Goal: Task Accomplishment & Management: Use online tool/utility

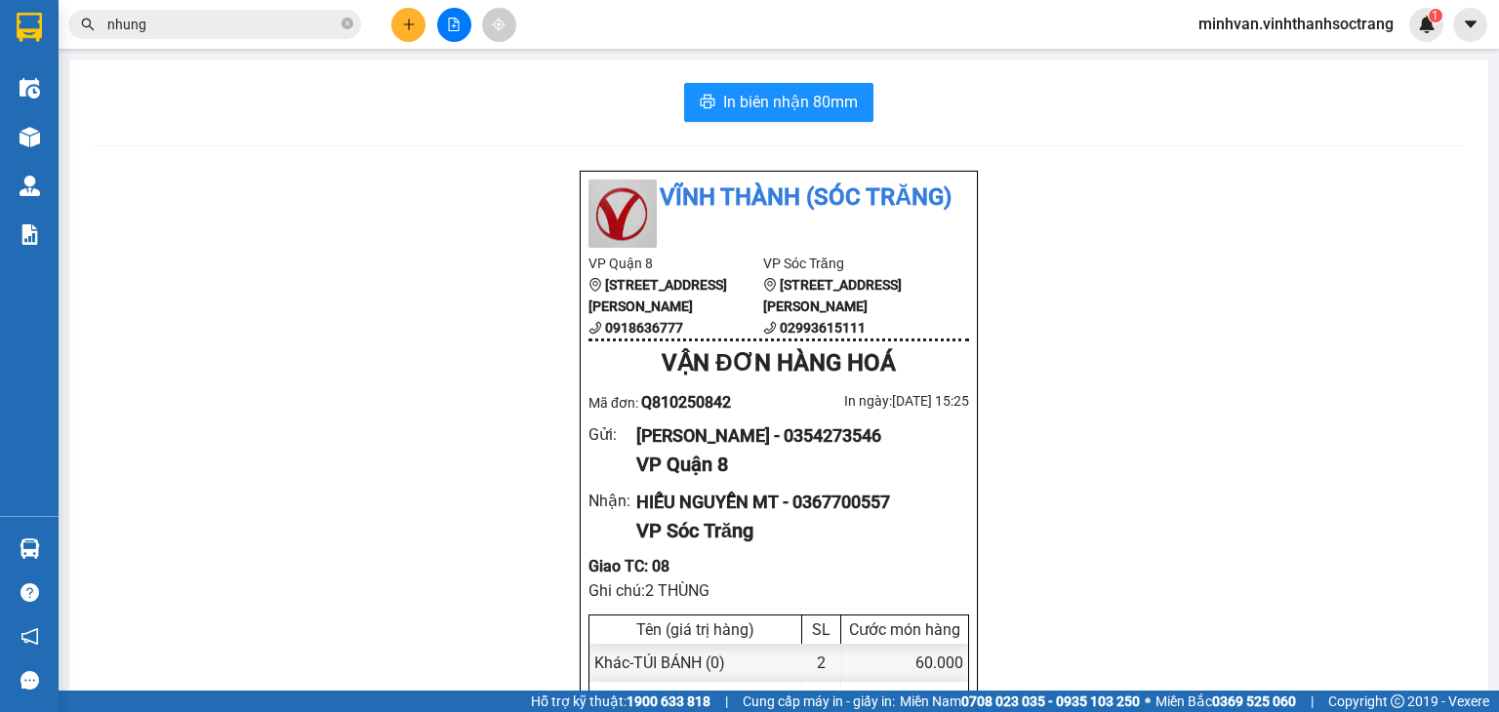
click at [1242, 21] on span "minhvan.vinhthanhsoctrang" at bounding box center [1296, 24] width 226 height 24
click at [1245, 66] on span "Đăng xuất" at bounding box center [1304, 60] width 185 height 21
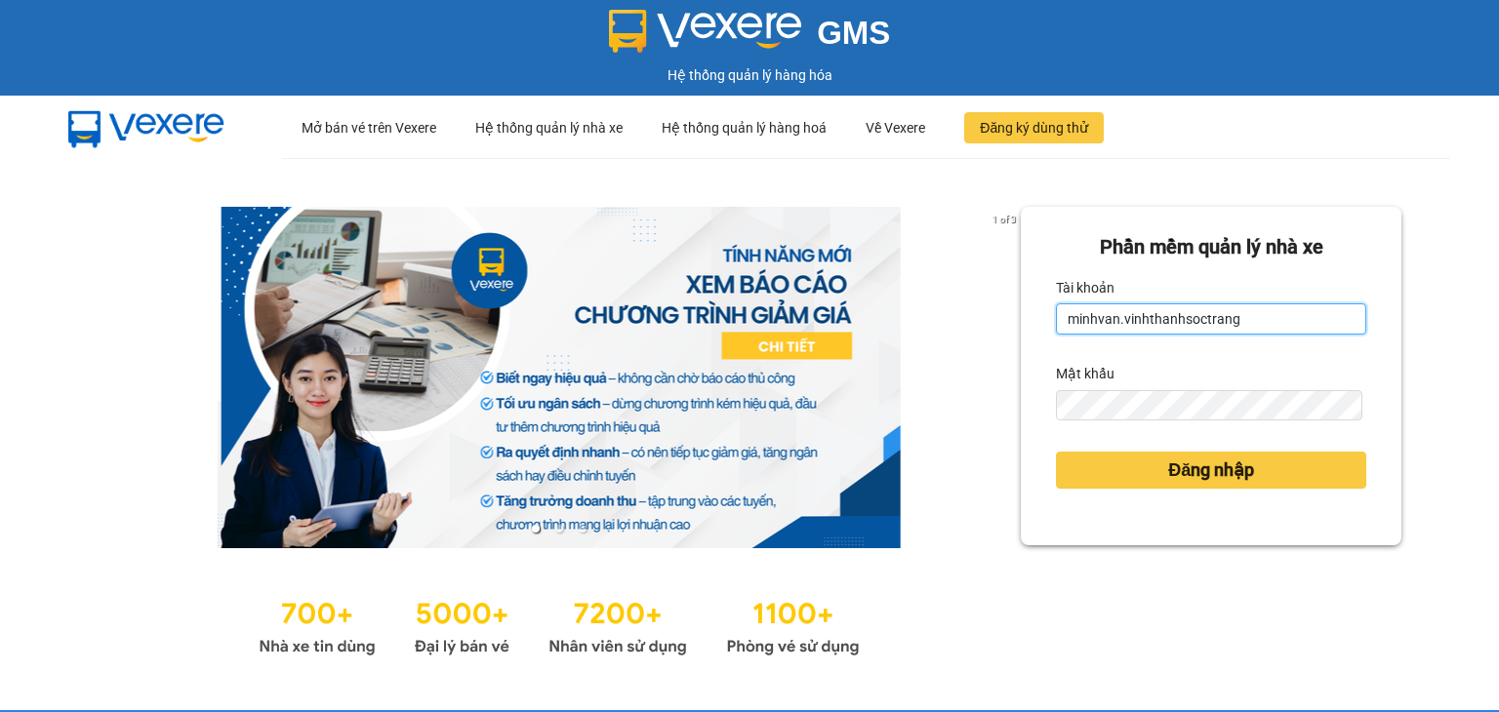
click at [1272, 325] on input "minhvan.vinhthanhsoctrang" at bounding box center [1211, 318] width 310 height 31
type input "minh.vinhthanhsoctrang"
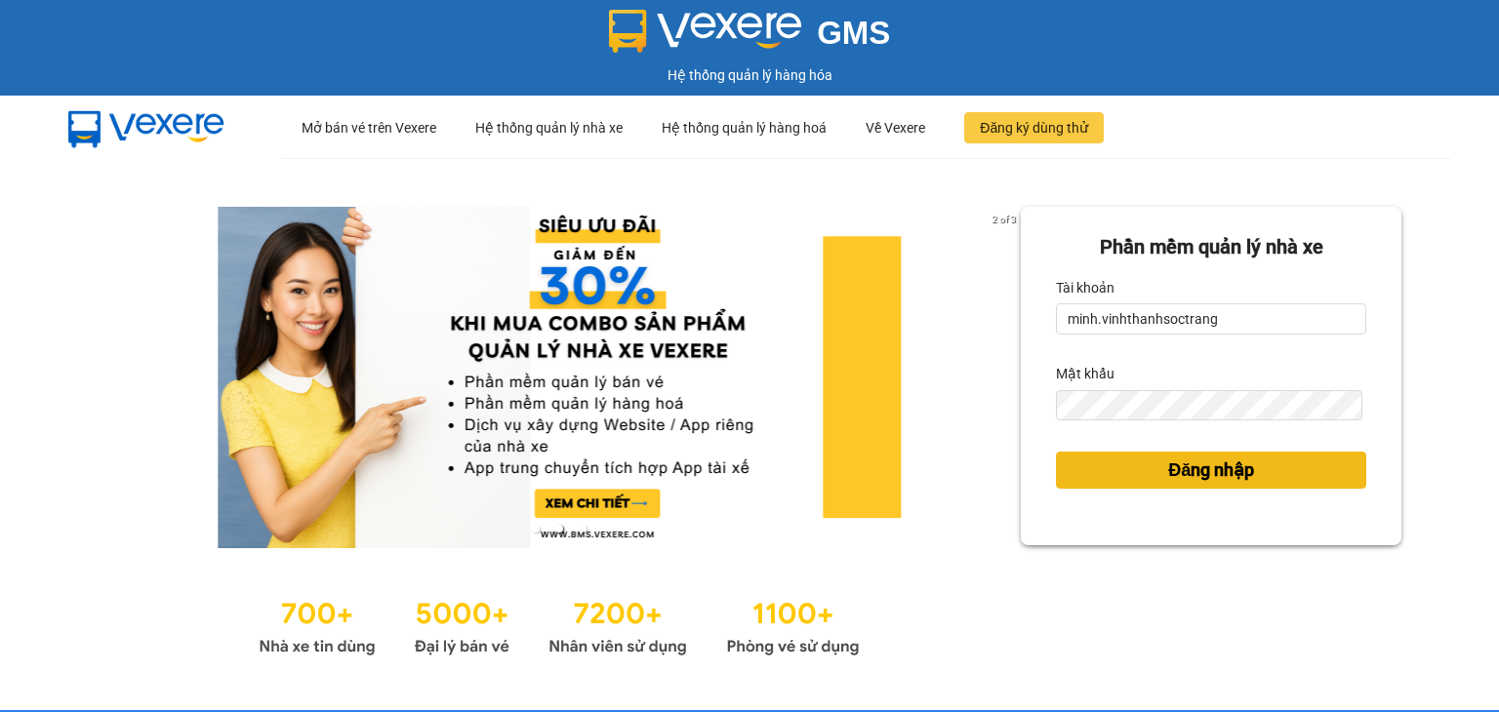
click at [1135, 475] on button "Đăng nhập" at bounding box center [1211, 470] width 310 height 37
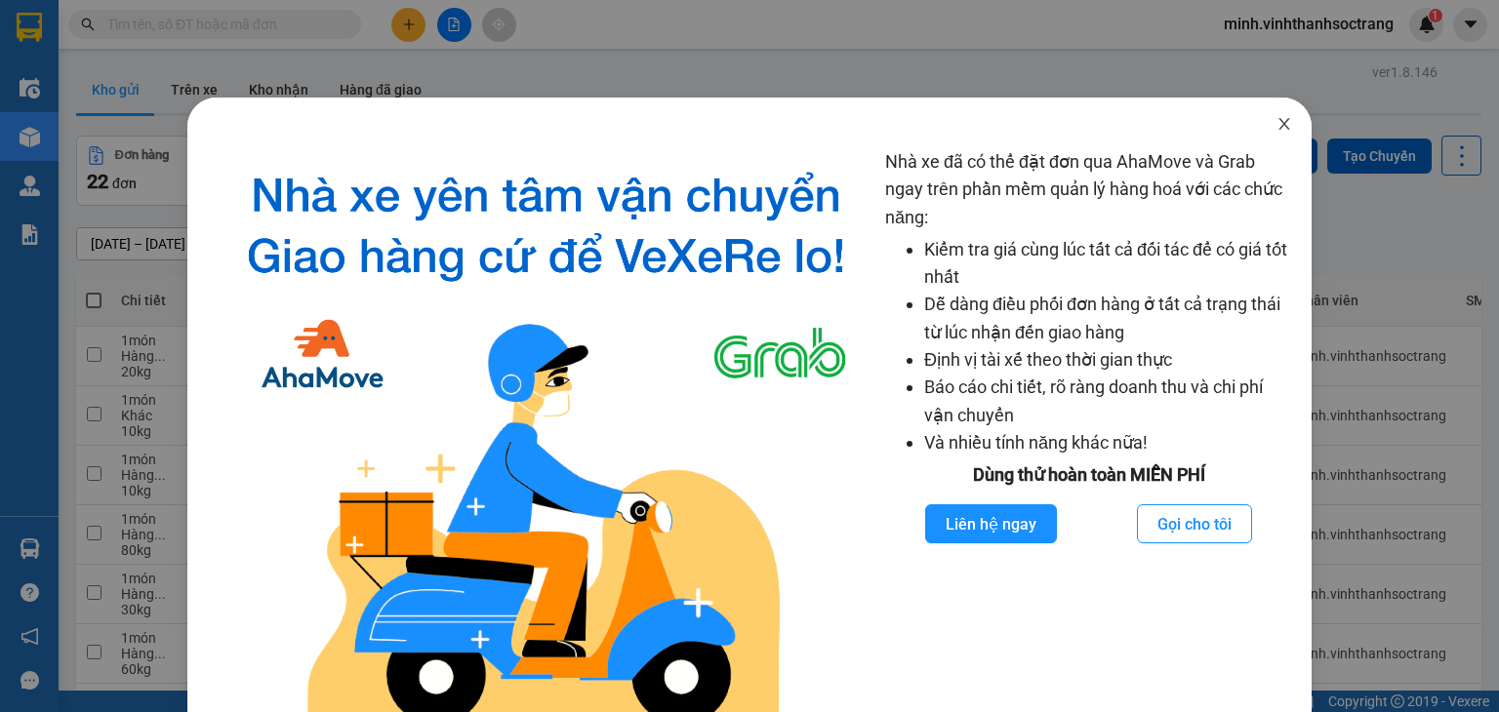
click at [1276, 122] on icon "close" at bounding box center [1284, 124] width 16 height 16
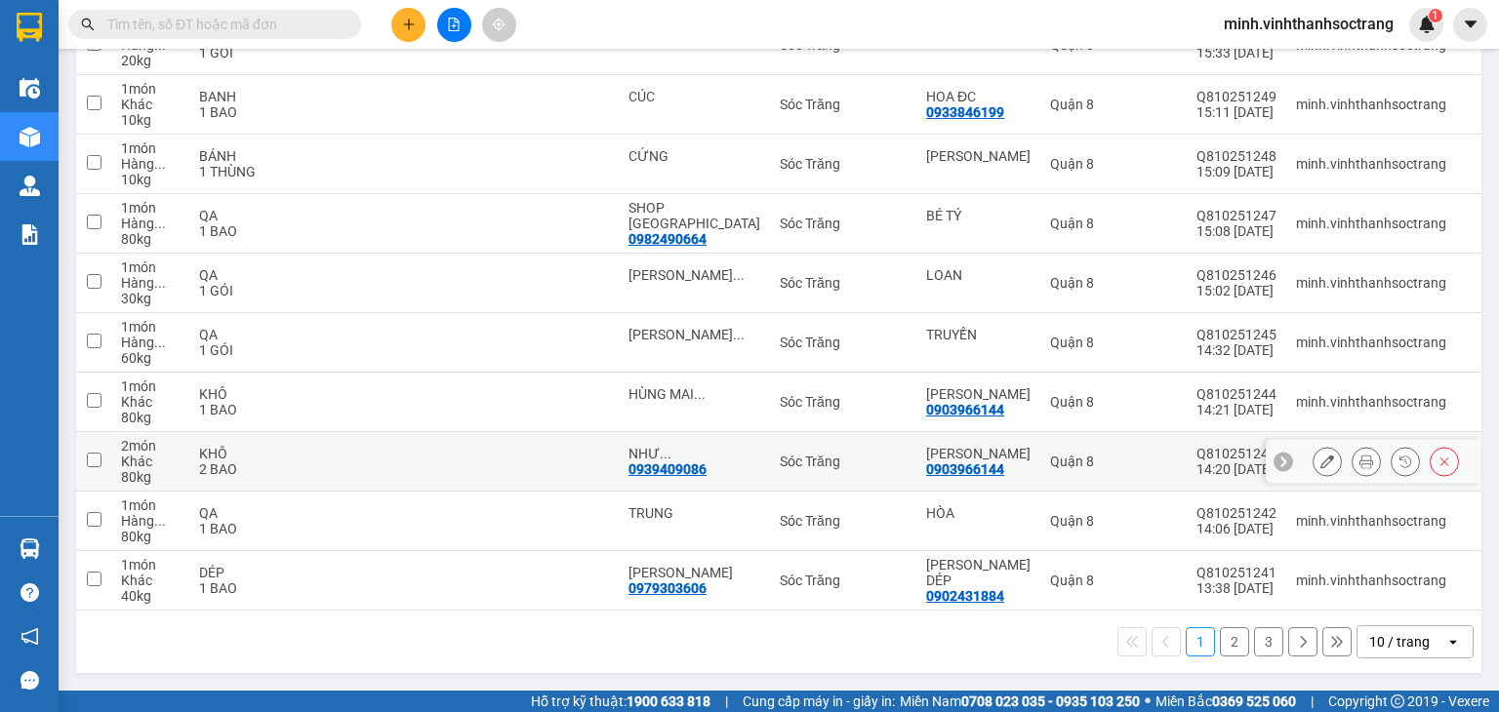
scroll to position [316, 0]
click at [1290, 650] on button at bounding box center [1302, 641] width 29 height 29
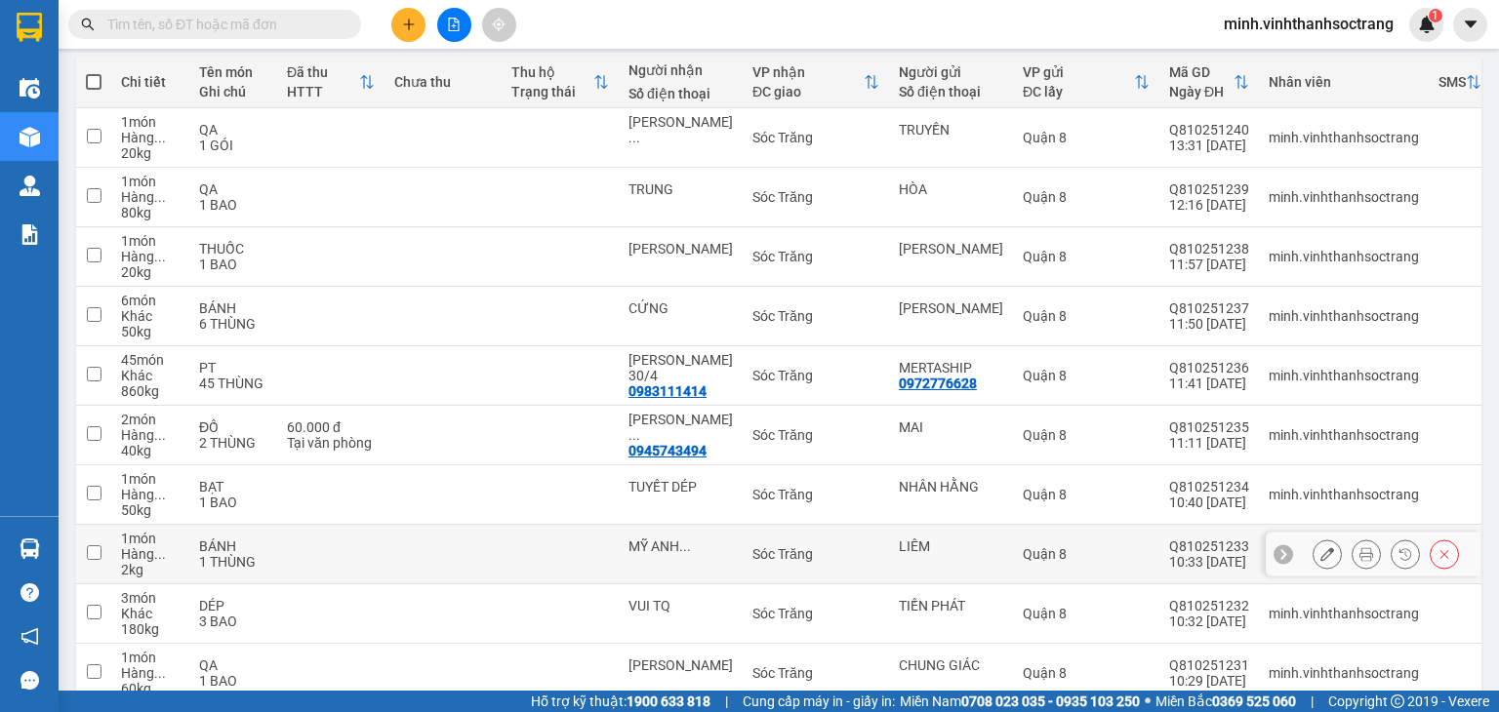
scroll to position [23, 0]
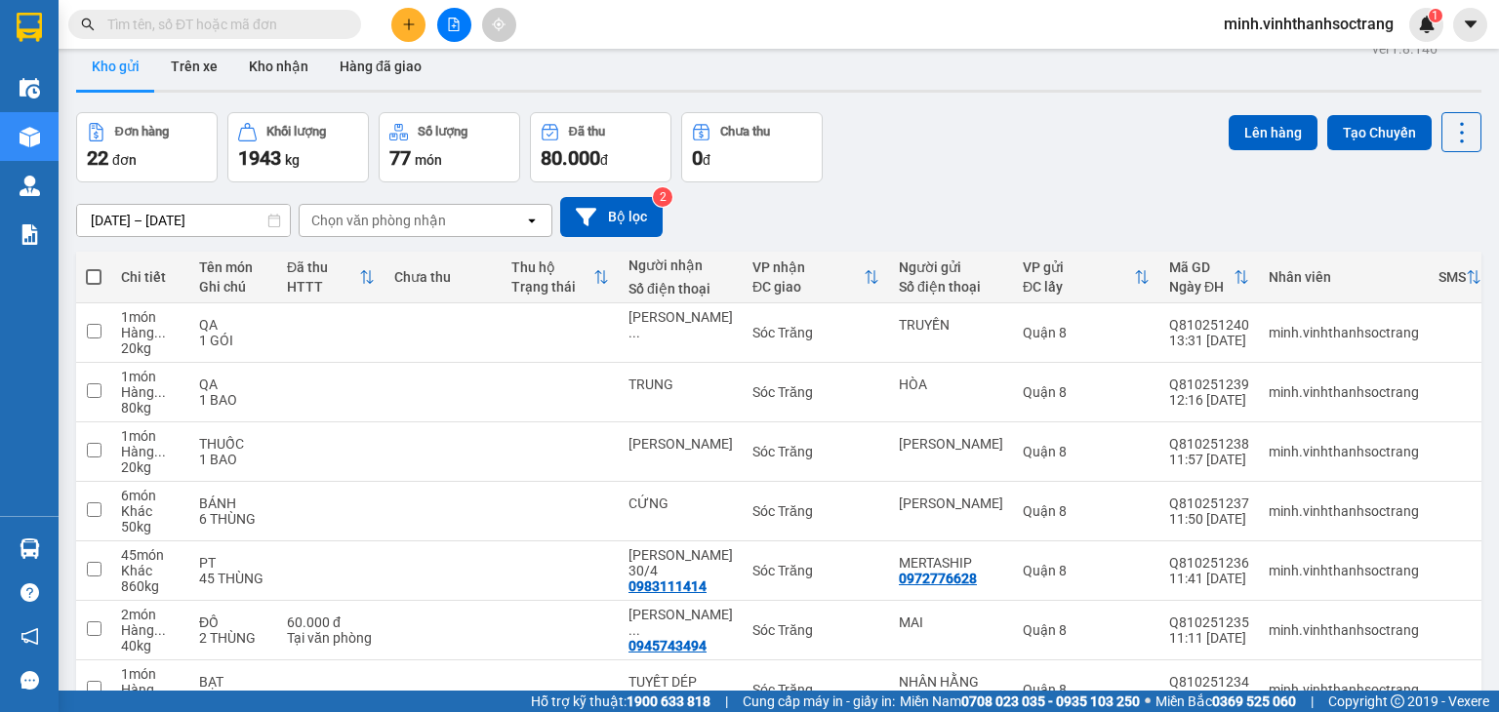
click at [1227, 29] on span "minh.vinhthanhsoctrang" at bounding box center [1308, 24] width 201 height 24
click at [1252, 56] on span "Đăng xuất" at bounding box center [1316, 60] width 161 height 21
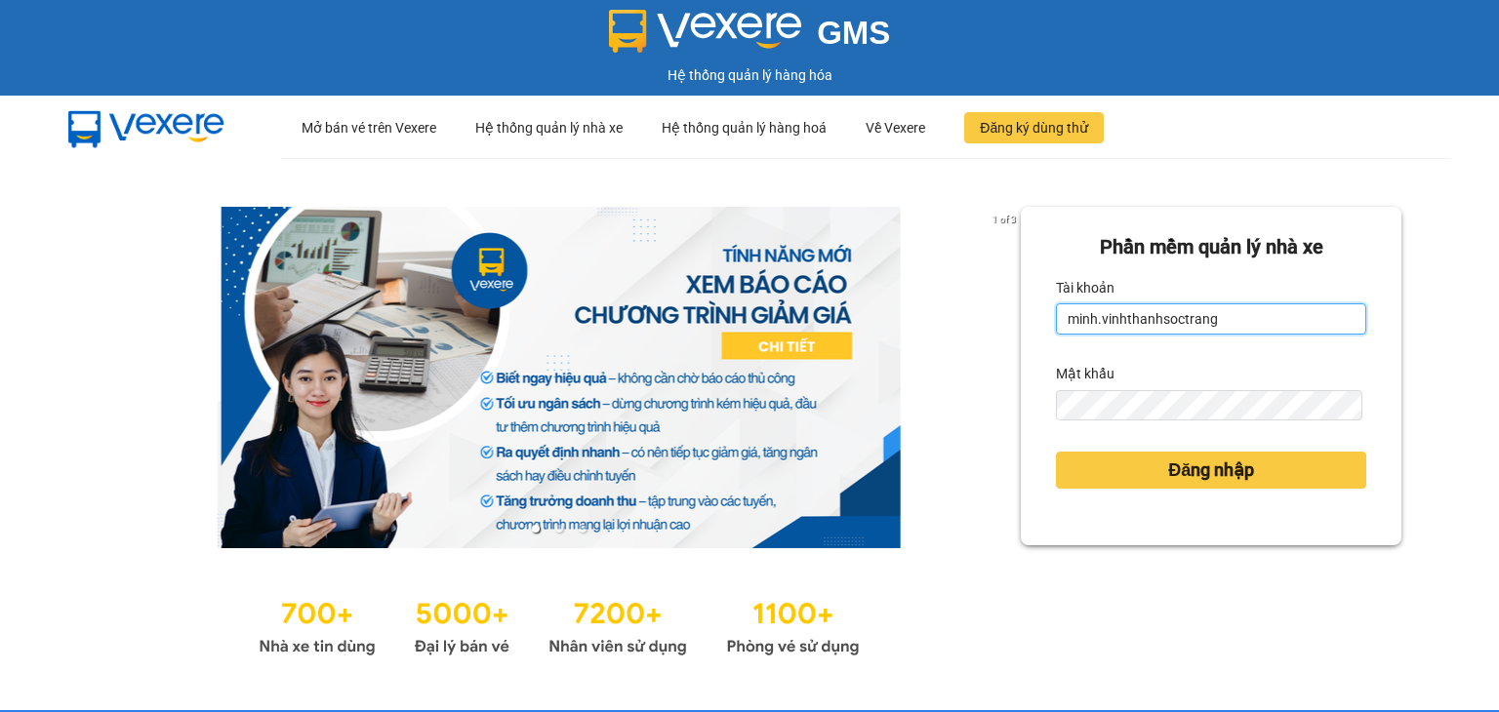
click at [1300, 307] on input "minh.vinhthanhsoctrang" at bounding box center [1211, 318] width 310 height 31
type input "minhvan.vinhthanhsoctrang"
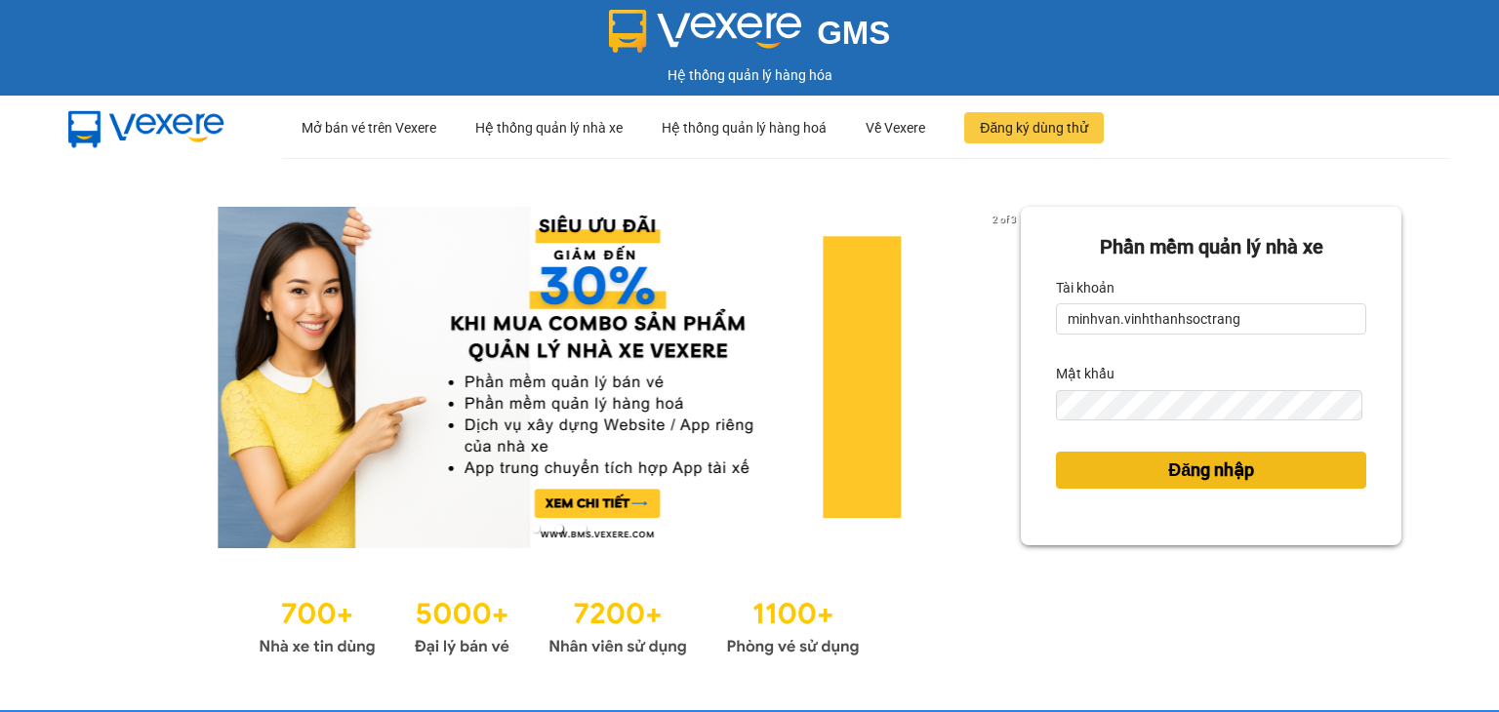
click at [1141, 472] on button "Đăng nhập" at bounding box center [1211, 470] width 310 height 37
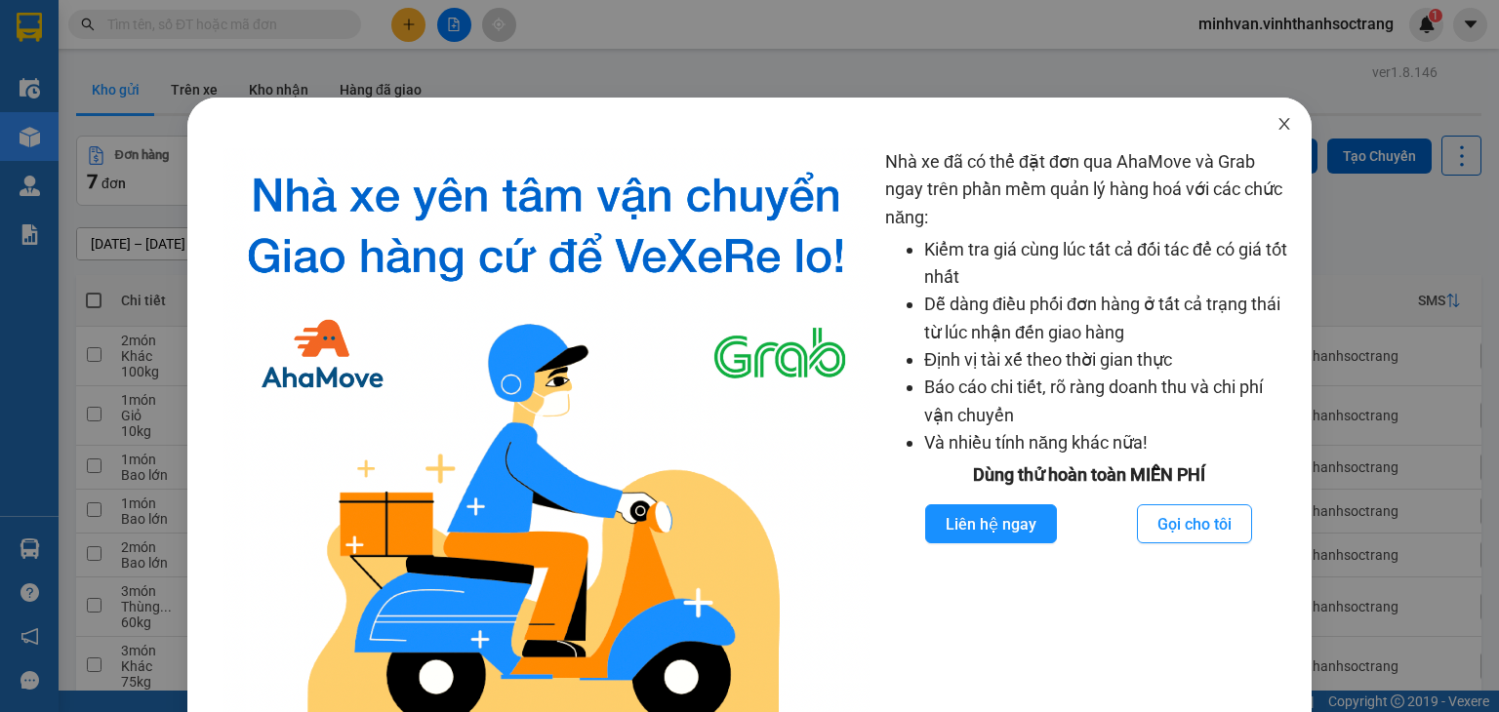
click at [1276, 126] on icon "close" at bounding box center [1284, 124] width 16 height 16
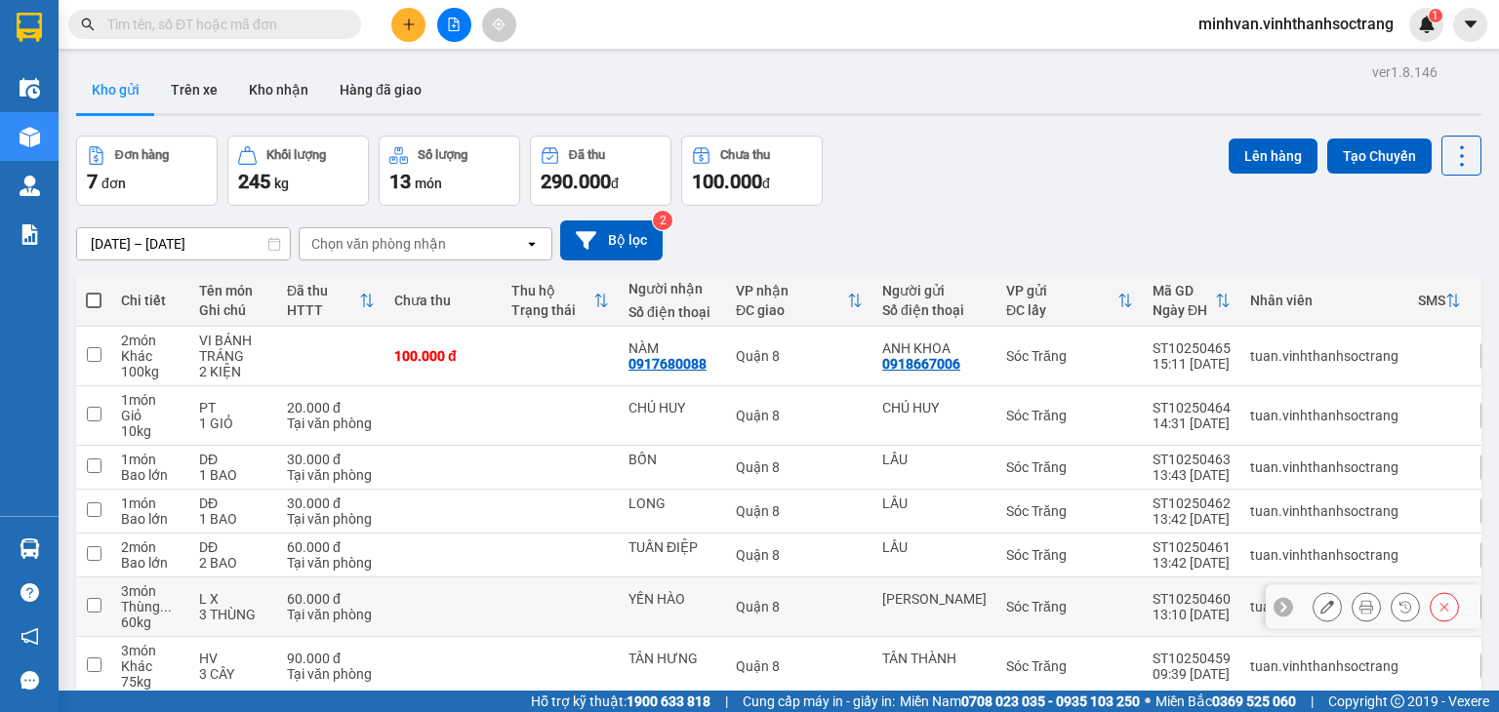
scroll to position [91, 0]
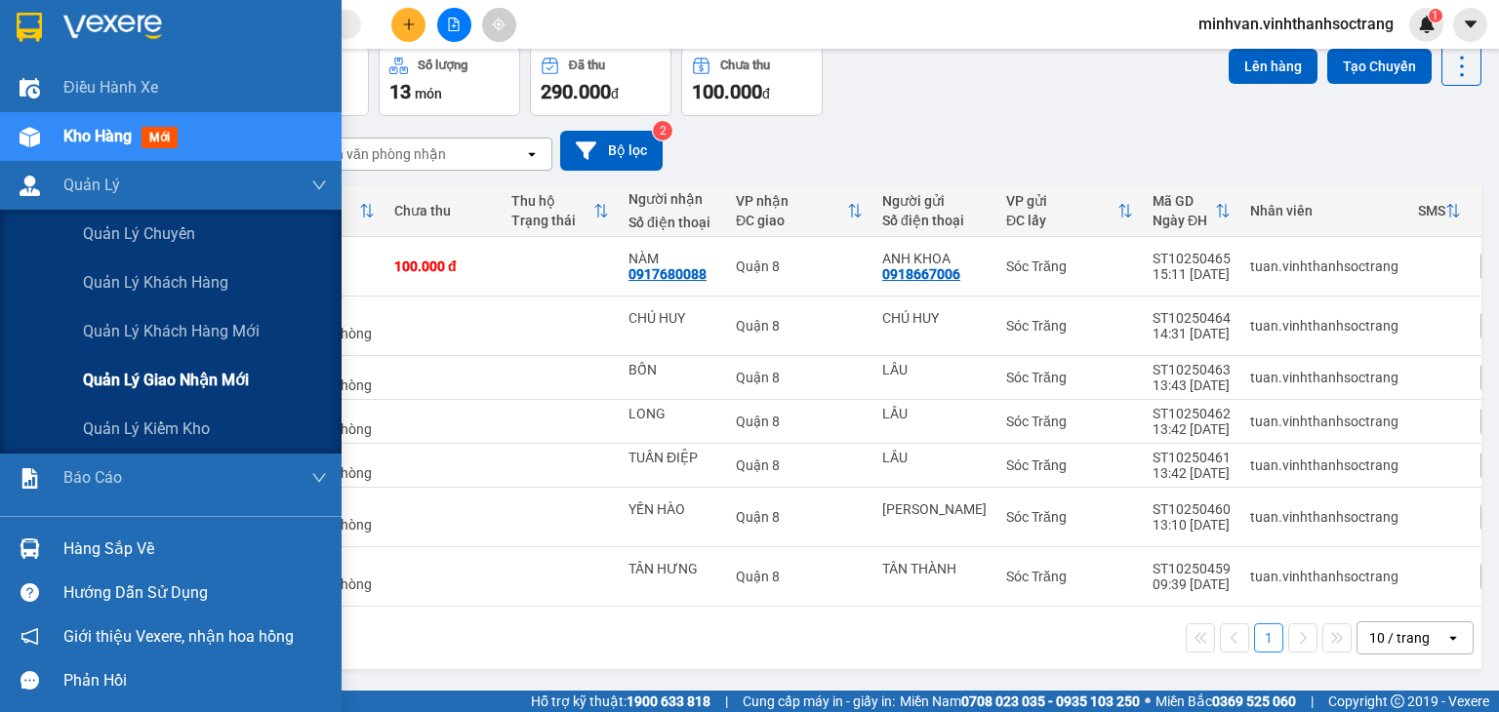
click at [137, 387] on span "Quản lý giao nhận mới" at bounding box center [166, 380] width 166 height 24
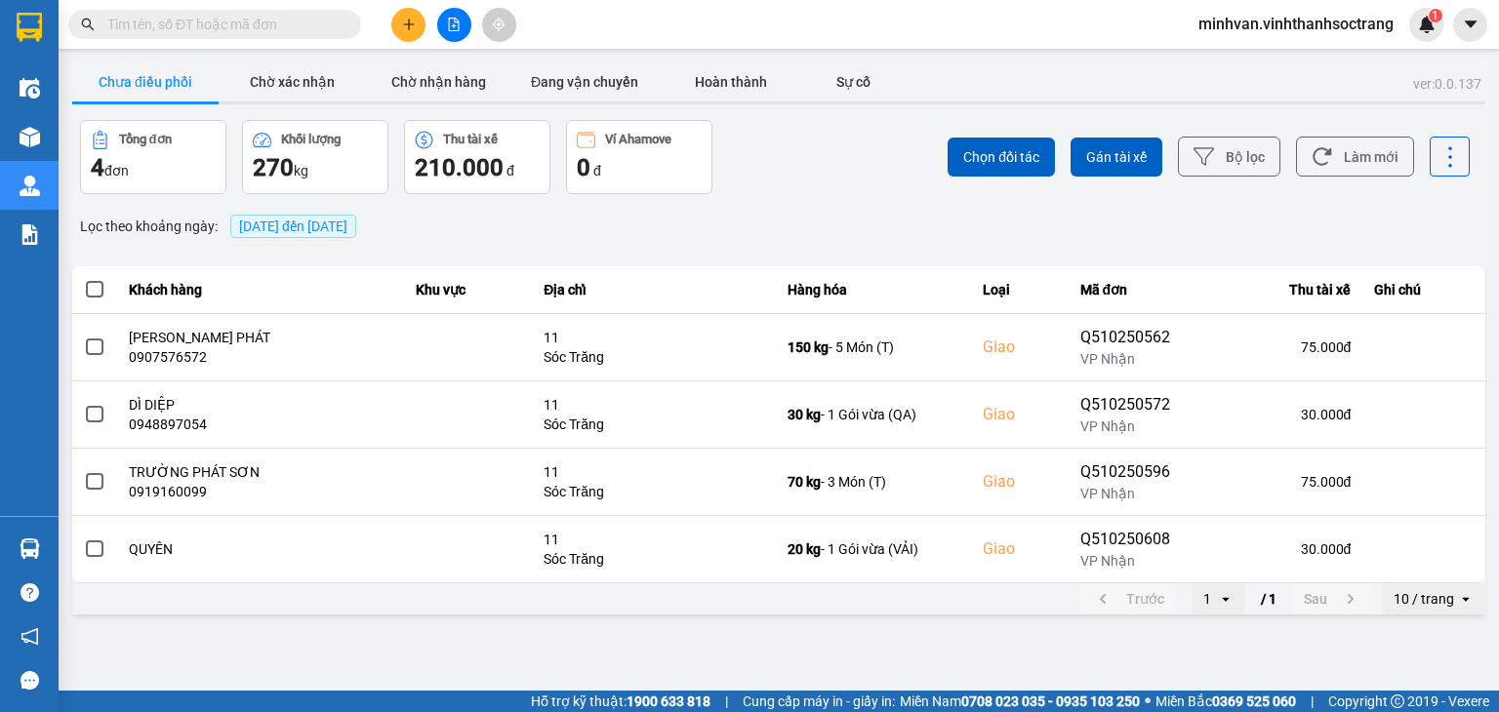
click at [336, 235] on span "12/10/2025 đến 12/10/2025" at bounding box center [293, 226] width 126 height 23
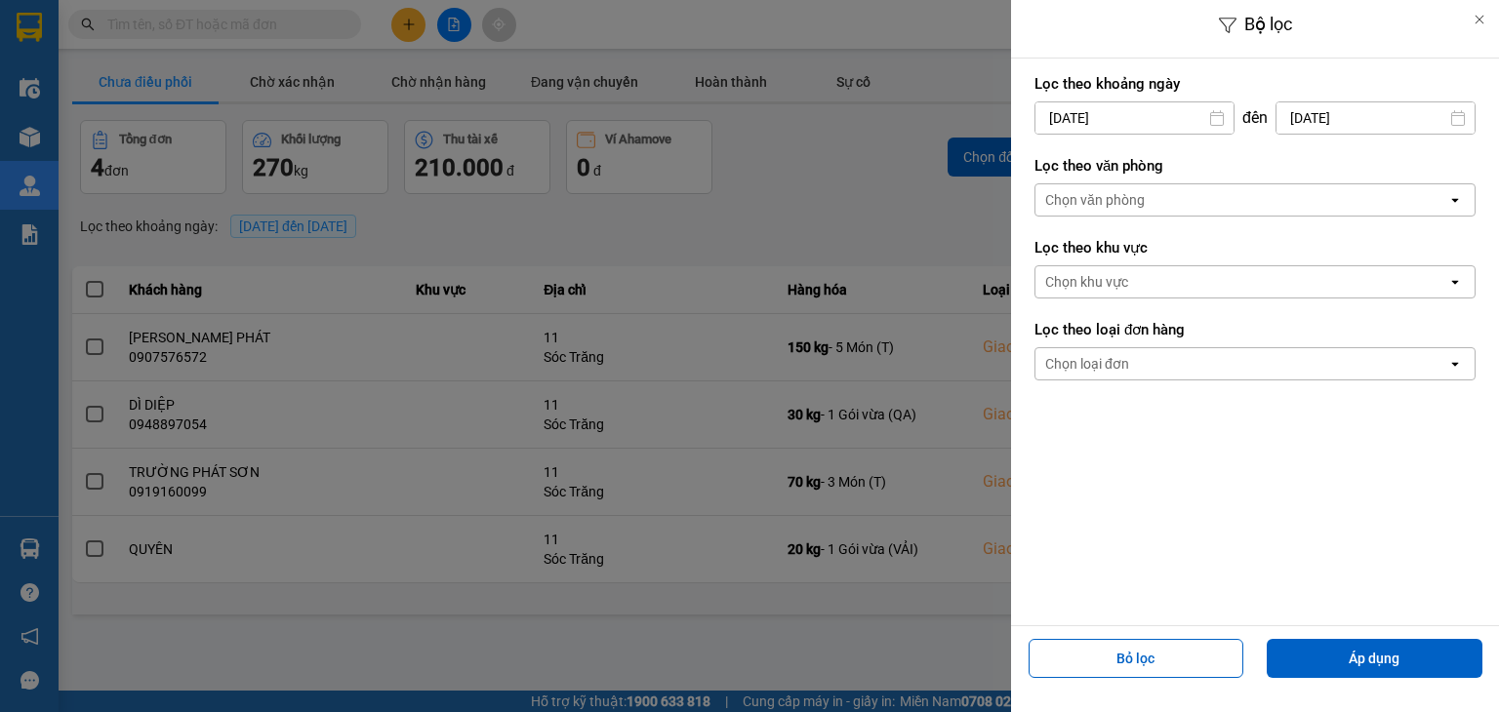
click at [1140, 127] on input "[DATE]" at bounding box center [1134, 117] width 198 height 31
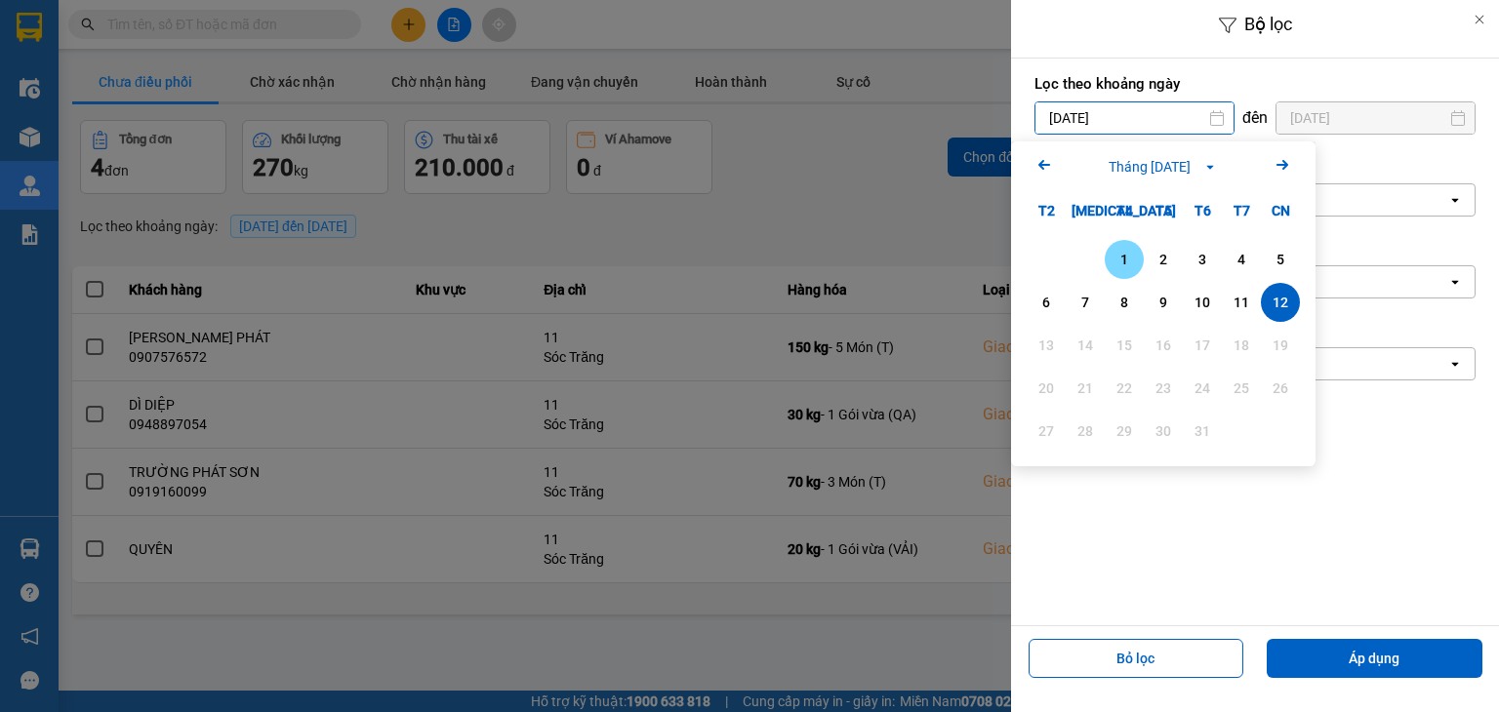
click at [1118, 257] on div "1" at bounding box center [1124, 259] width 27 height 23
type input "01/10/2025"
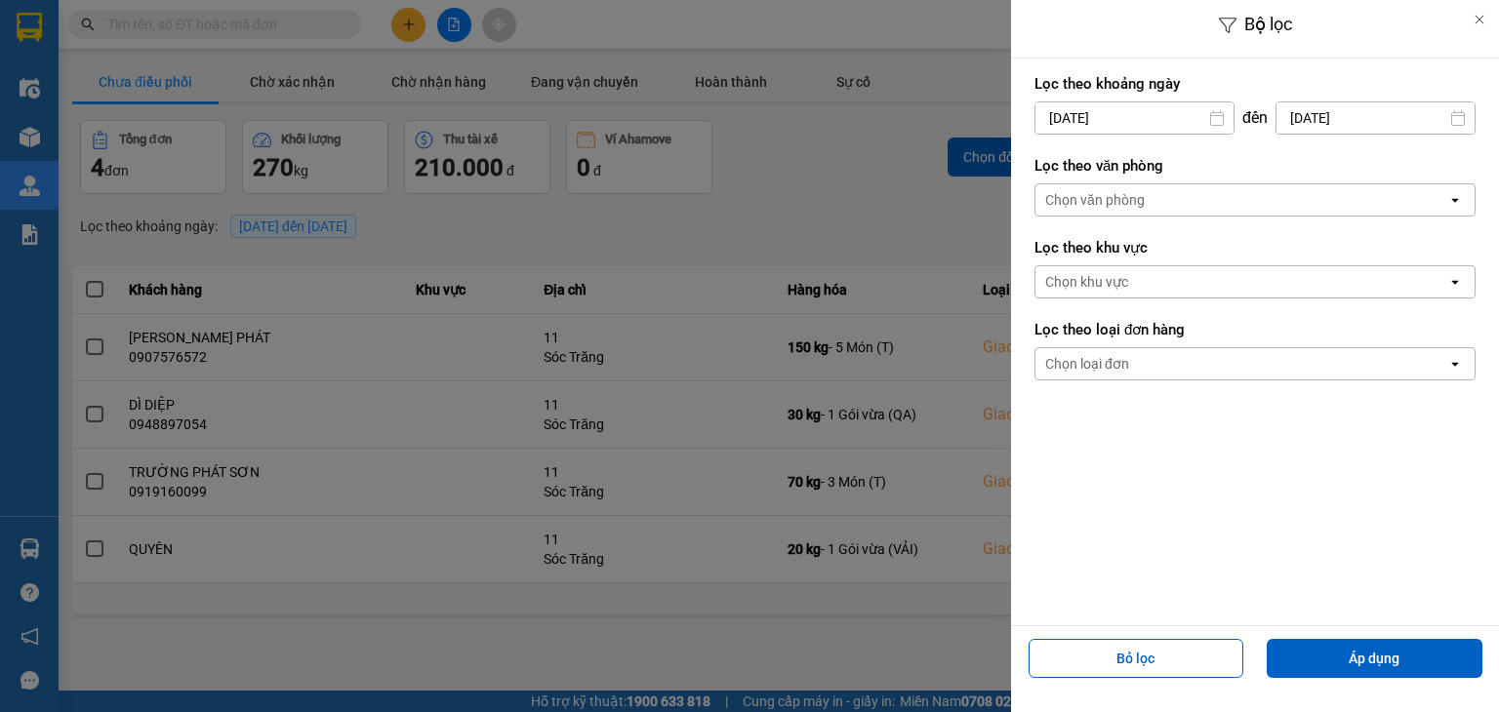
click at [1130, 199] on div "Chọn văn phòng" at bounding box center [1095, 200] width 100 height 20
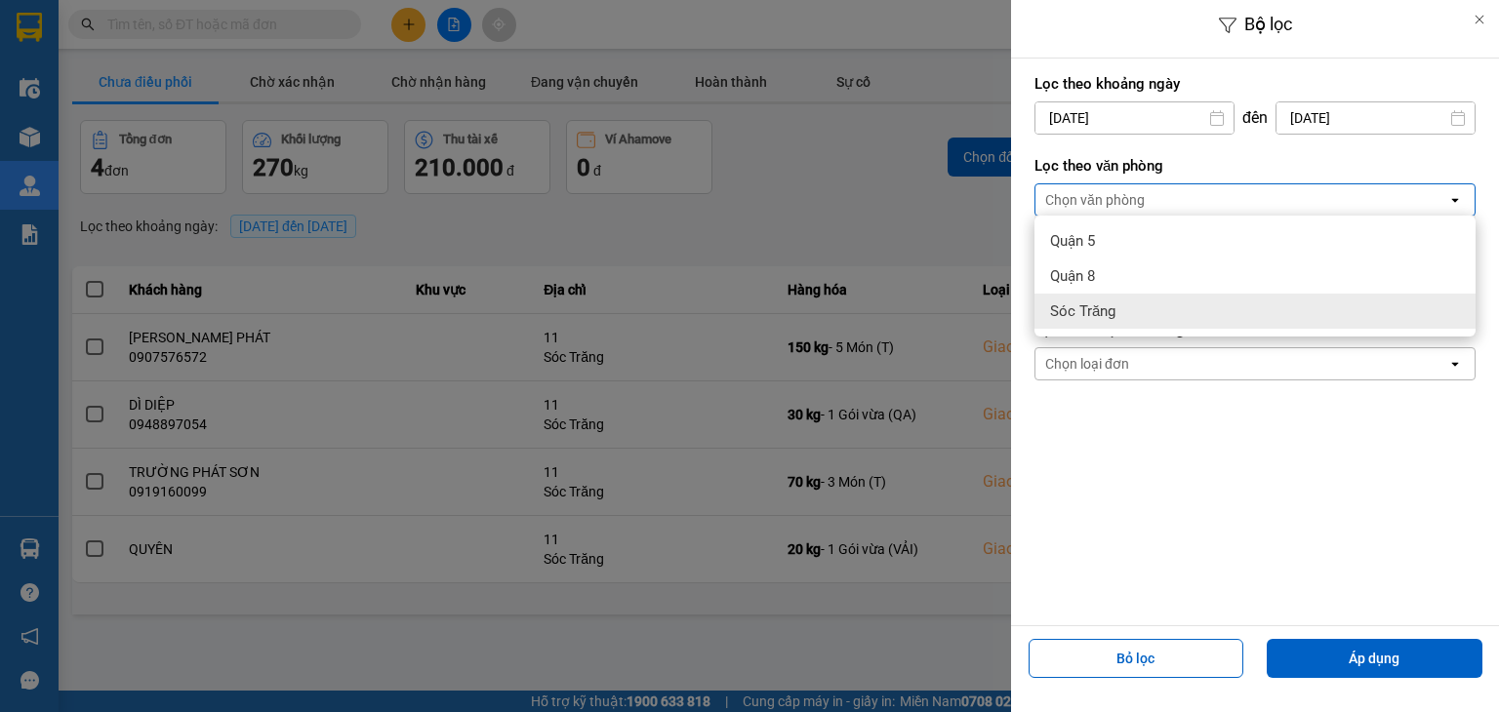
click at [1111, 310] on span "Sóc Trăng" at bounding box center [1082, 312] width 65 height 20
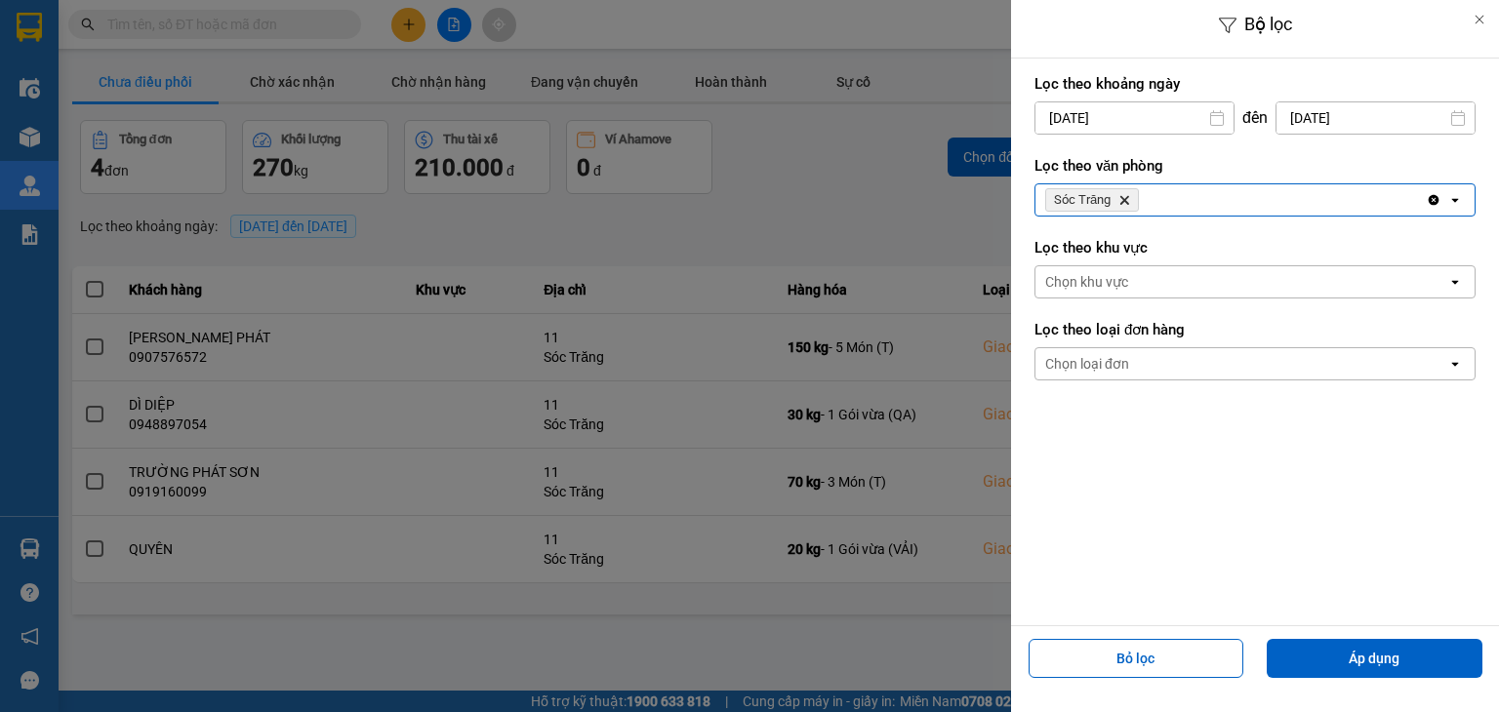
click at [1105, 367] on div "Chọn loại đơn" at bounding box center [1087, 364] width 84 height 20
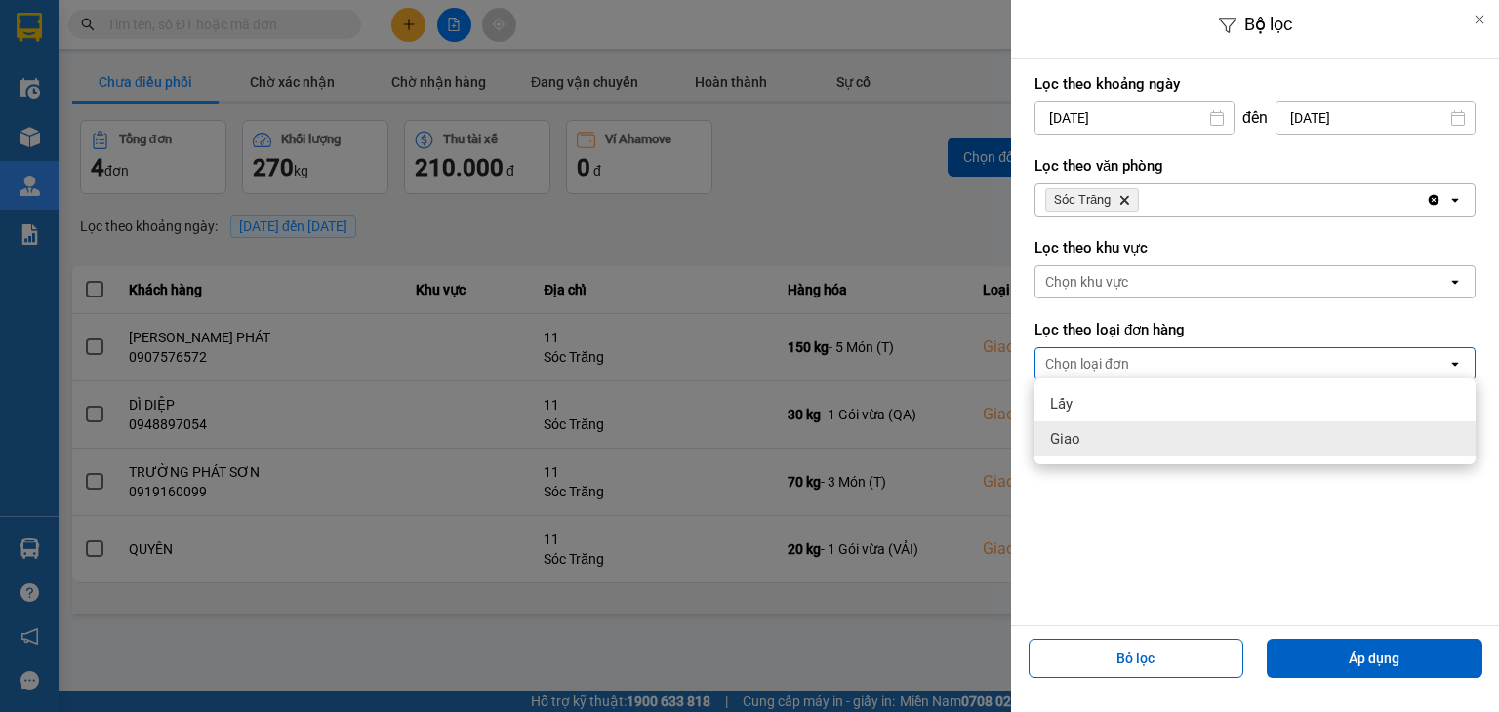
click at [1089, 442] on div "Giao" at bounding box center [1254, 439] width 441 height 35
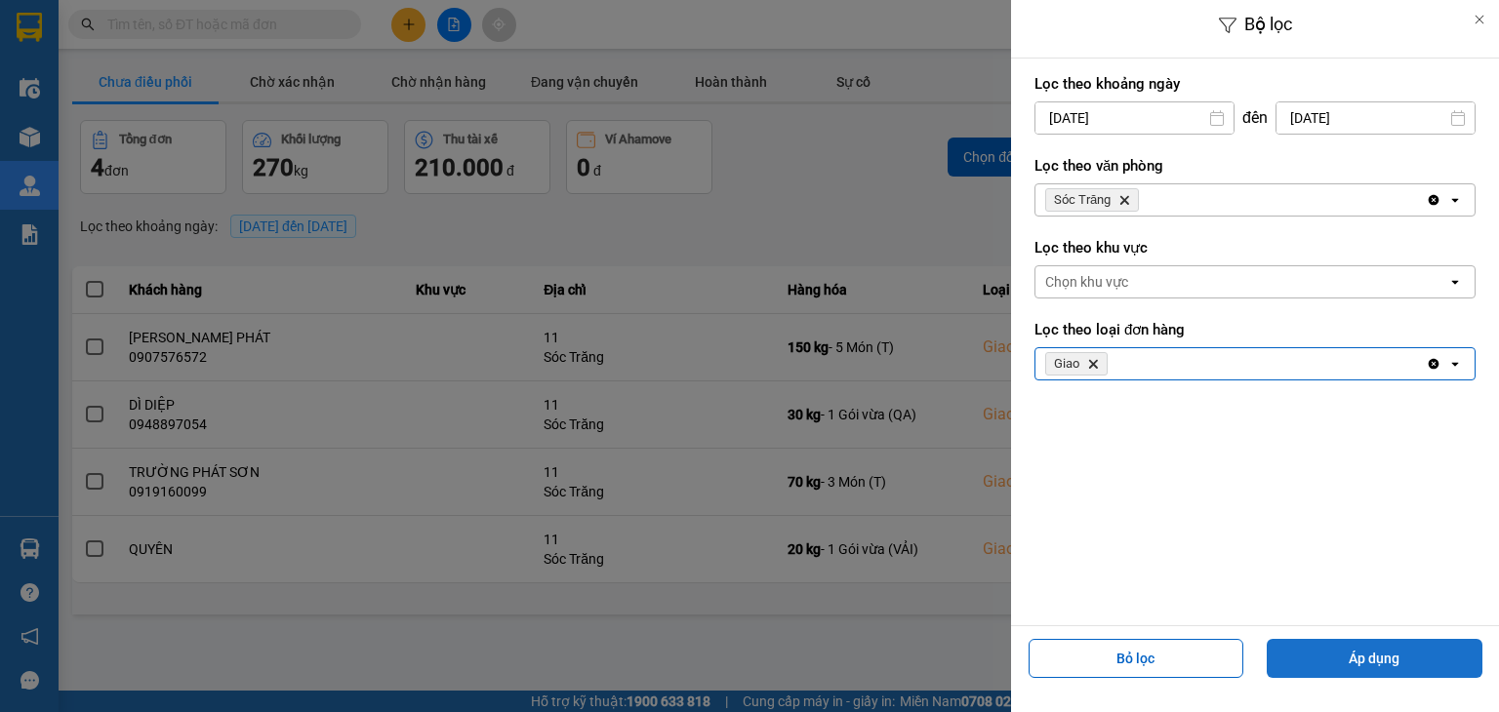
click at [1400, 657] on button "Áp dụng" at bounding box center [1375, 658] width 216 height 39
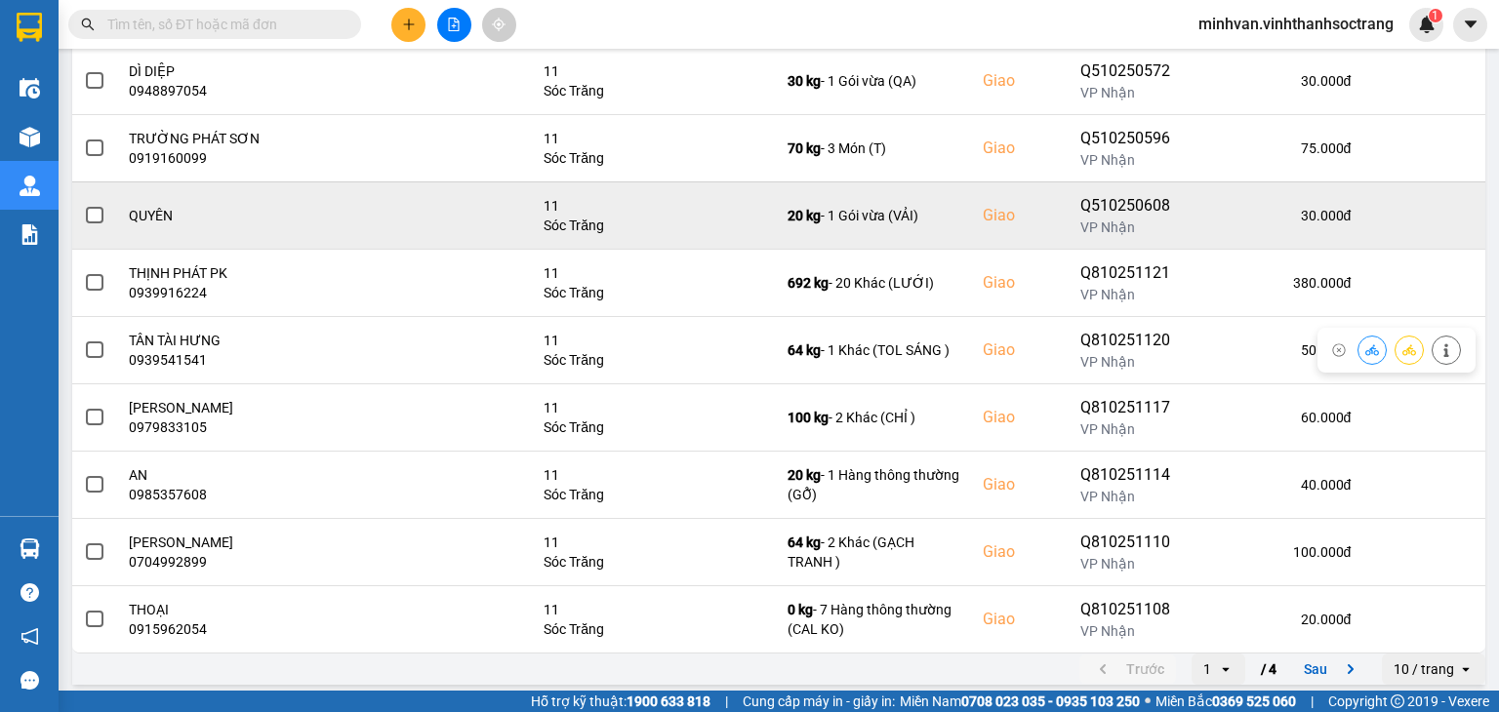
scroll to position [340, 0]
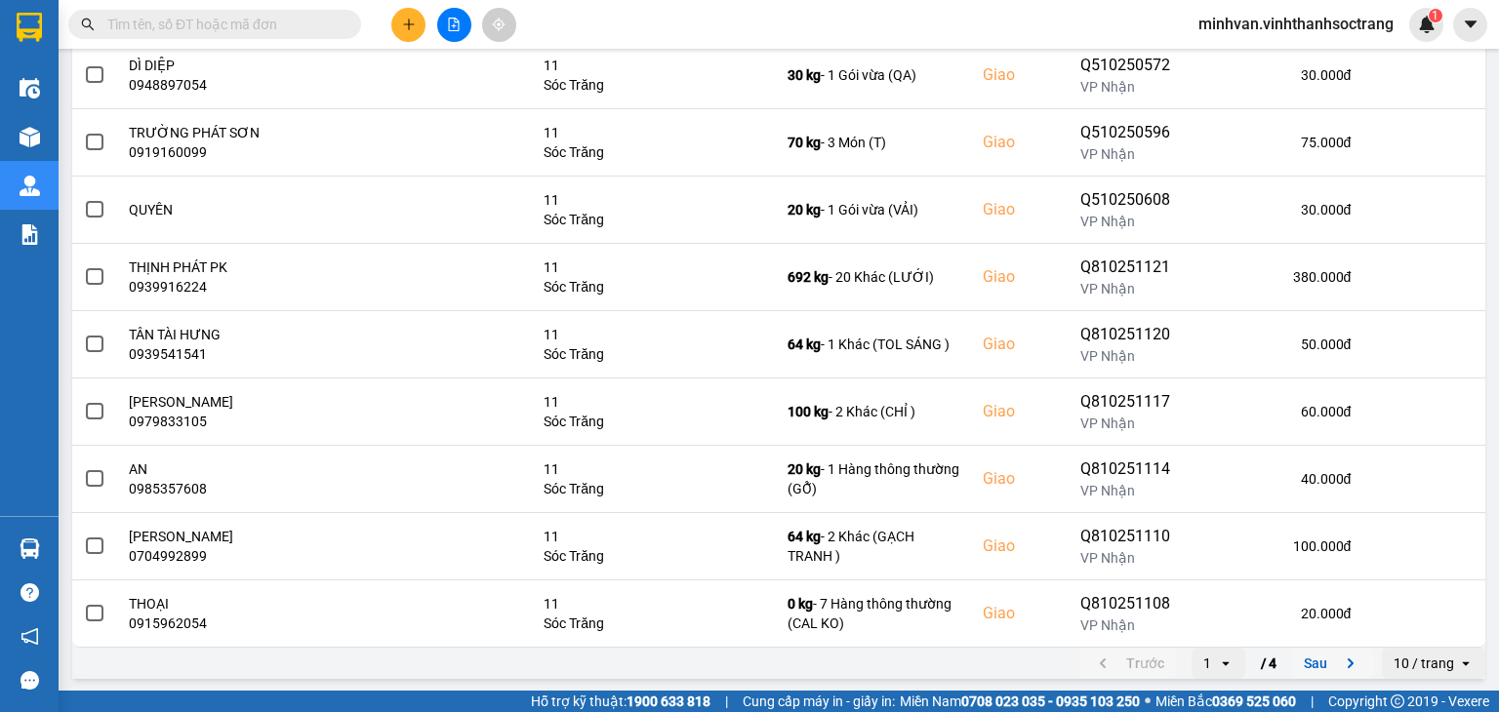
click at [1292, 662] on button "Sau" at bounding box center [1333, 663] width 82 height 29
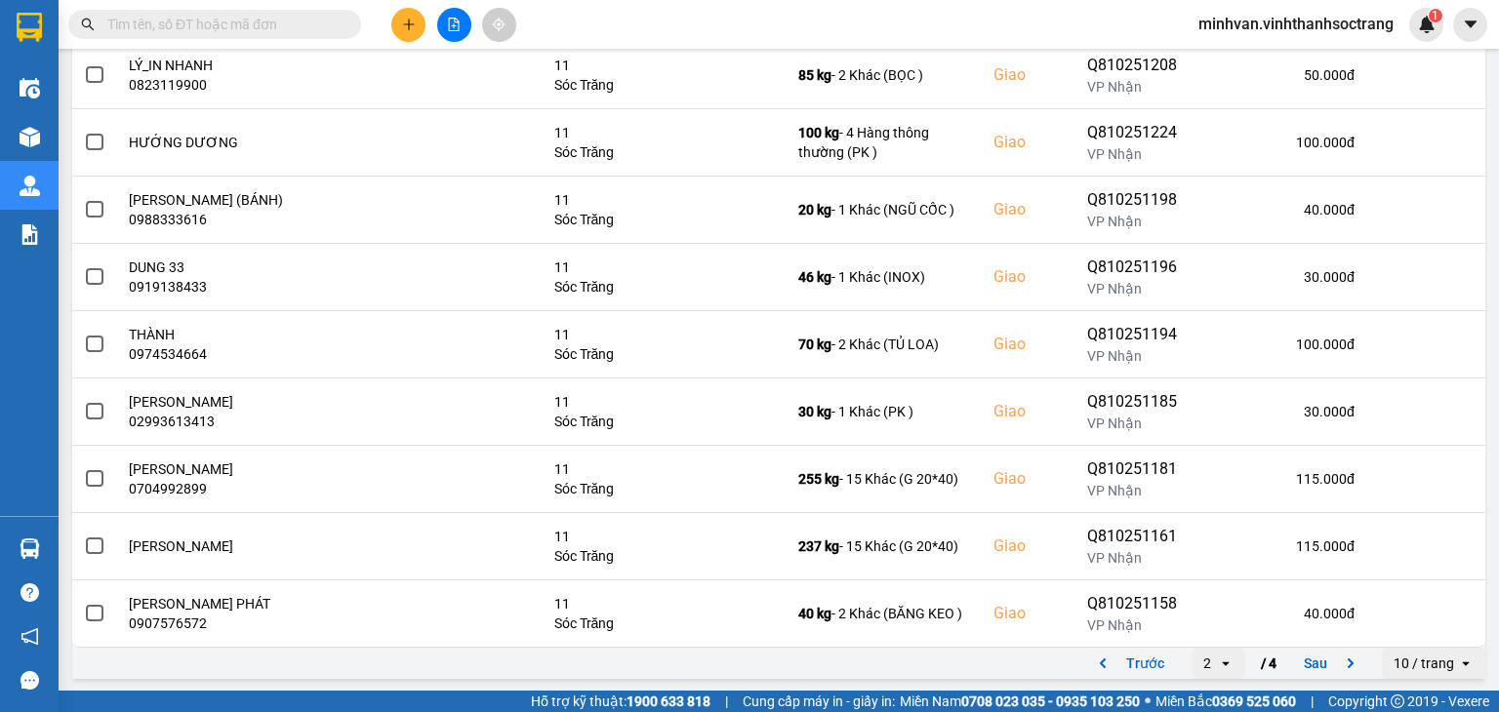
click at [1299, 656] on button "Sau" at bounding box center [1333, 663] width 82 height 29
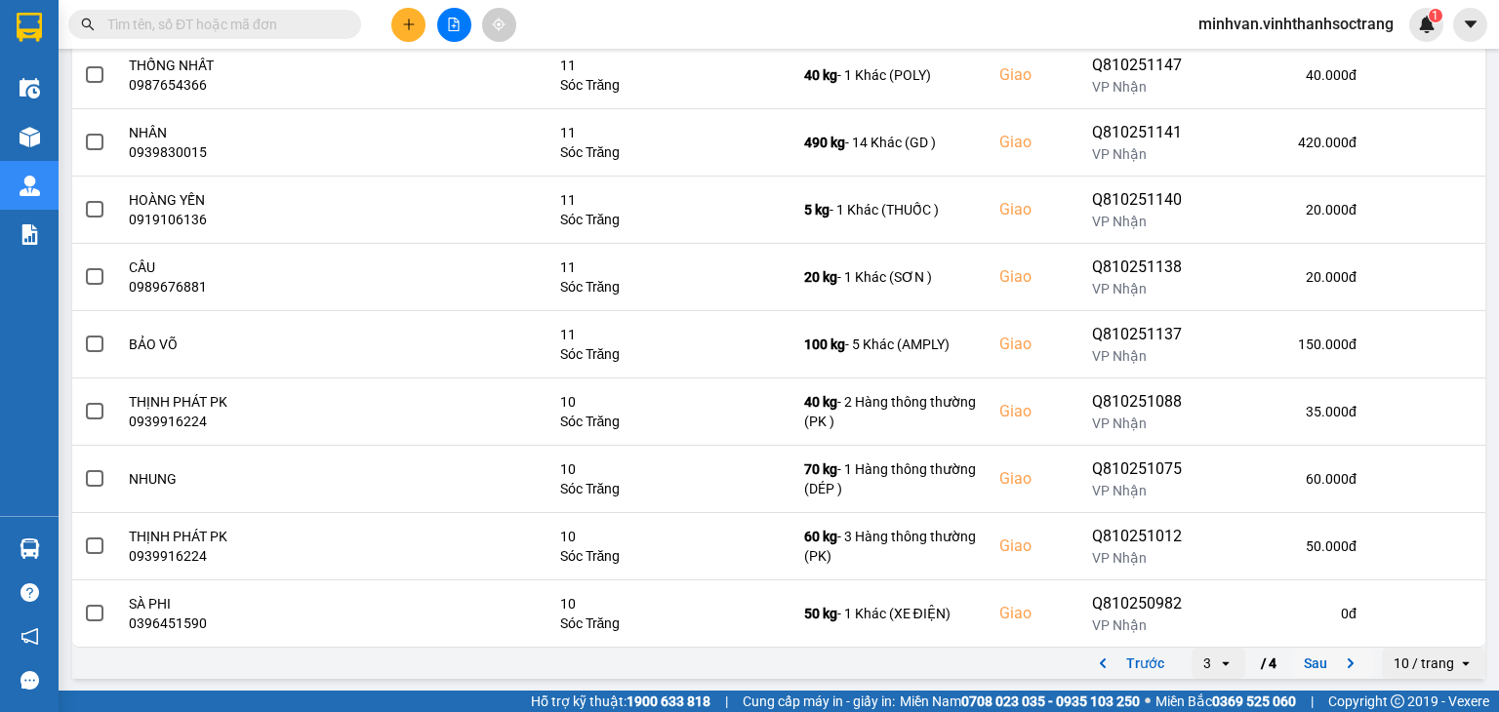
click at [1314, 661] on button "Sau" at bounding box center [1333, 663] width 82 height 29
